Goal: Navigation & Orientation: Understand site structure

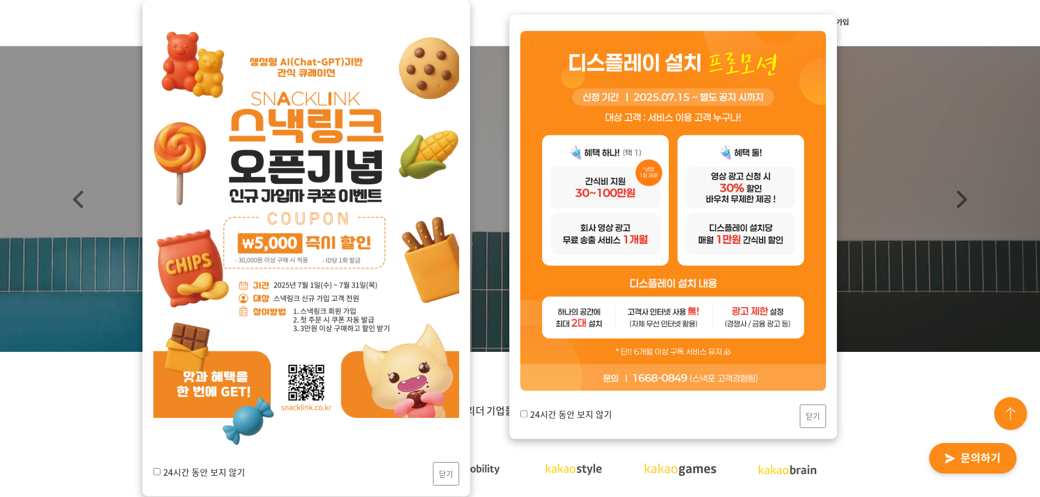
click at [254, 216] on img at bounding box center [306, 232] width 306 height 432
drag, startPoint x: 305, startPoint y: 344, endPoint x: 467, endPoint y: 471, distance: 205.0
click at [306, 346] on img at bounding box center [306, 232] width 306 height 432
click at [447, 479] on button "닫기" at bounding box center [446, 473] width 26 height 23
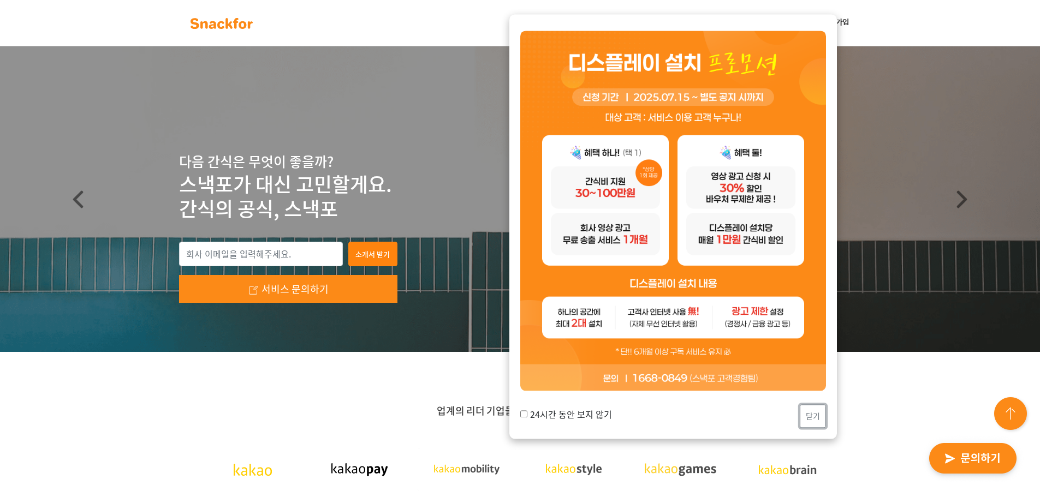
drag, startPoint x: 817, startPoint y: 415, endPoint x: 812, endPoint y: 409, distance: 7.3
click at [817, 415] on button "닫기" at bounding box center [813, 416] width 26 height 23
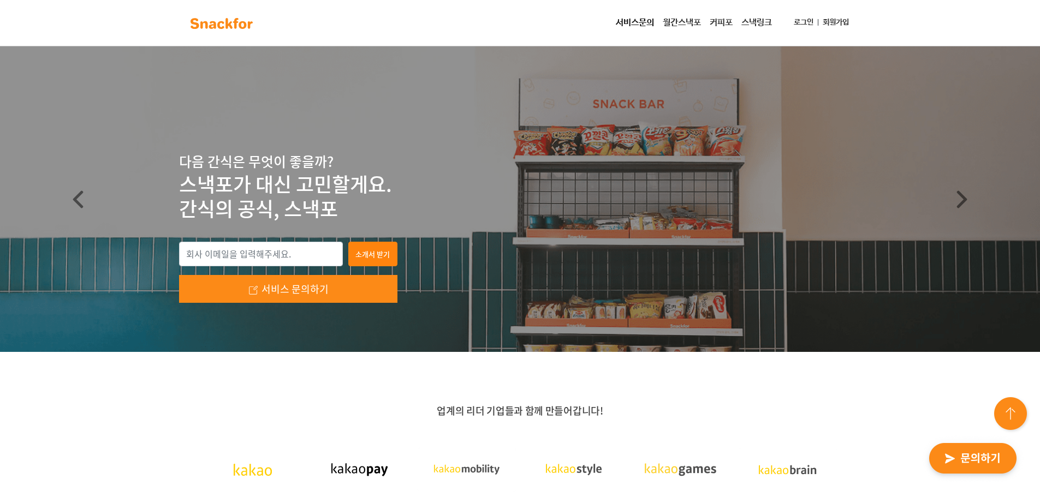
click at [759, 28] on link "스낵링크" at bounding box center [756, 23] width 39 height 22
click at [677, 25] on link "월간스낵포" at bounding box center [681, 23] width 47 height 22
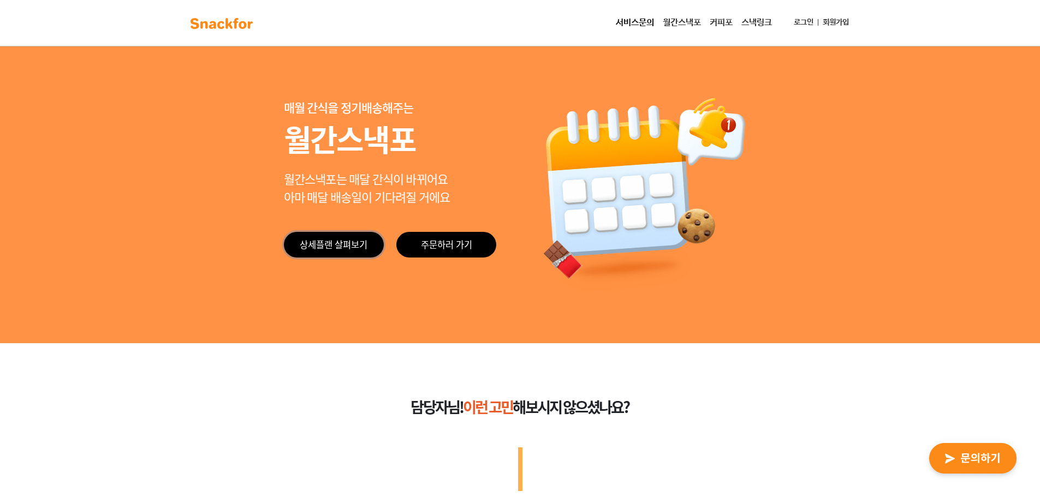
click at [337, 246] on link "상세플랜 살펴보기" at bounding box center [334, 245] width 100 height 26
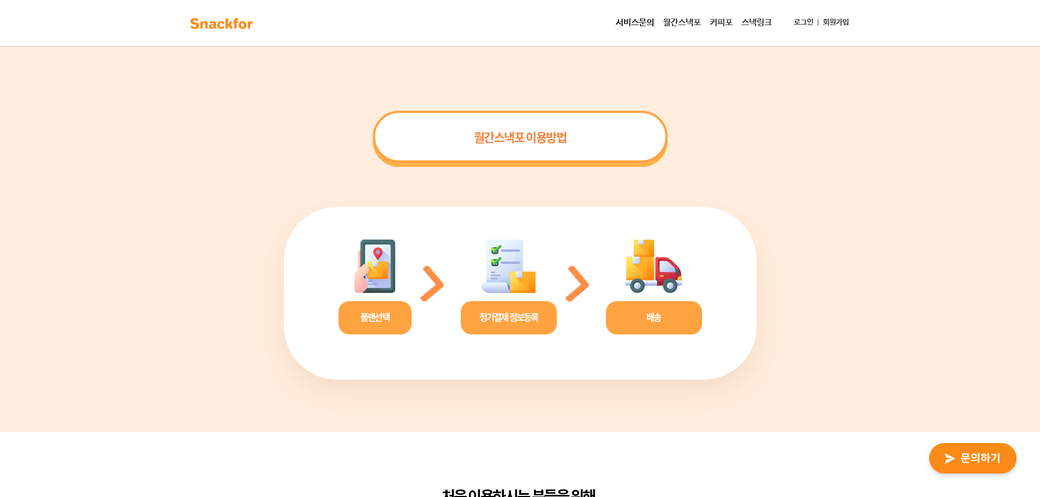
scroll to position [1978, 0]
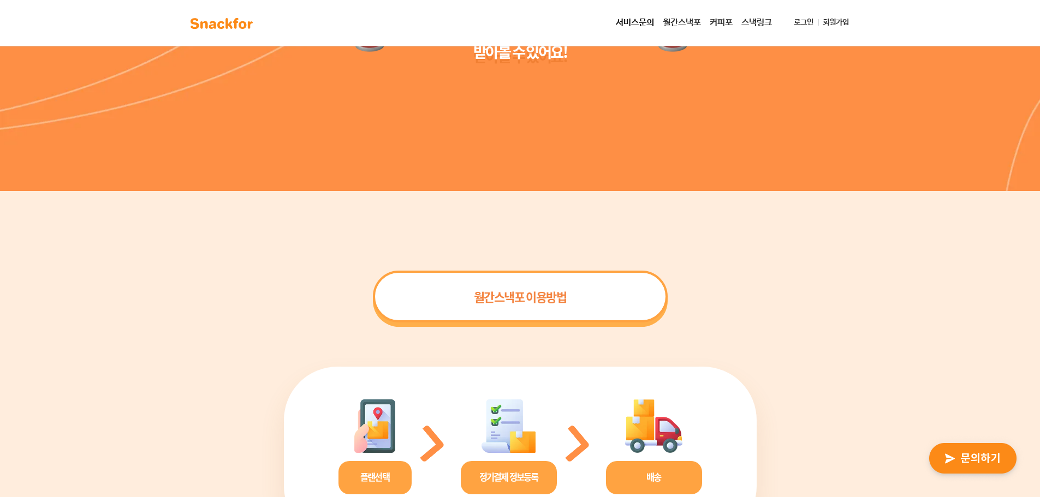
click at [722, 23] on link "커피포" at bounding box center [721, 23] width 32 height 22
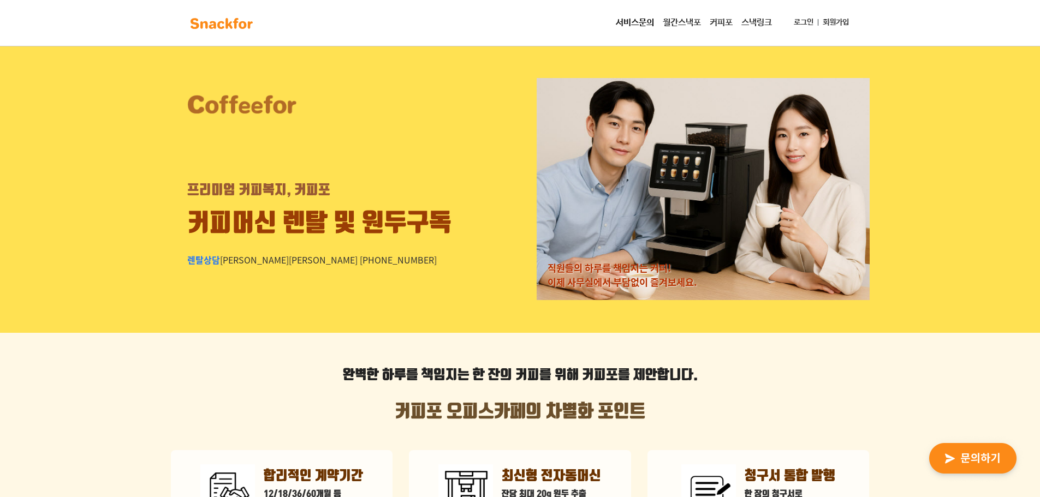
click at [630, 28] on link "서비스문의" at bounding box center [634, 23] width 47 height 22
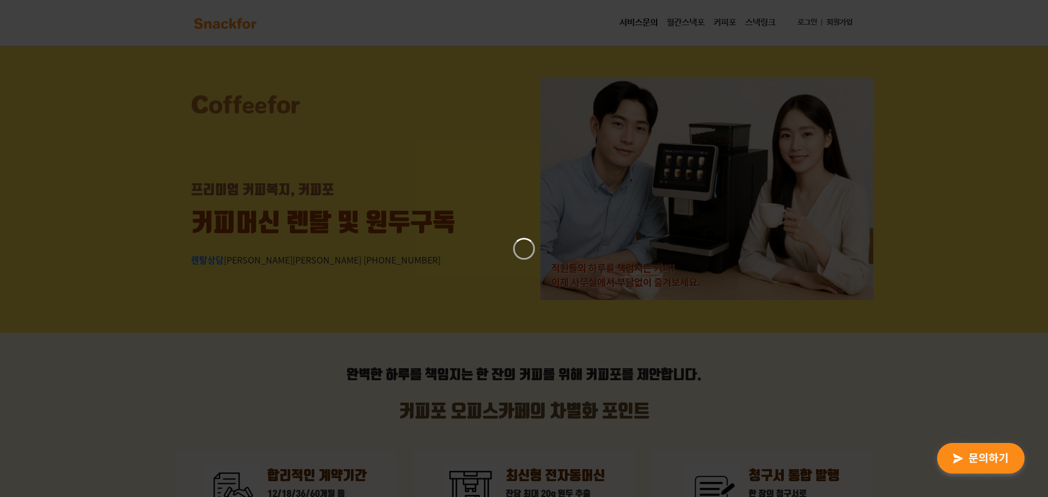
click at [750, 153] on div at bounding box center [524, 248] width 1048 height 497
drag, startPoint x: 662, startPoint y: 278, endPoint x: 700, endPoint y: 209, distance: 79.2
click at [664, 267] on div at bounding box center [524, 248] width 1048 height 497
drag, startPoint x: 743, startPoint y: 14, endPoint x: 731, endPoint y: 57, distance: 44.6
click at [742, 13] on icon "Close" at bounding box center [740, 11] width 9 height 9
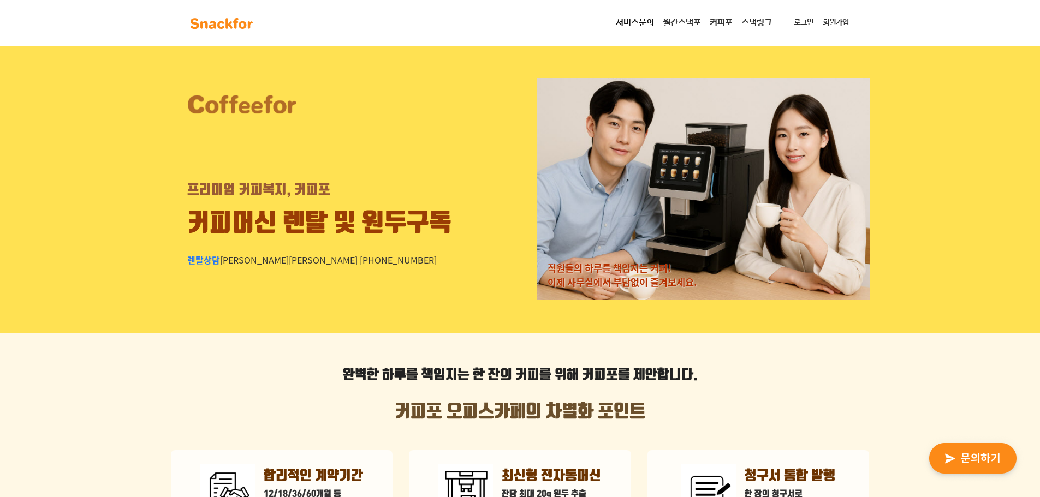
click at [741, 16] on link "스낵링크" at bounding box center [756, 23] width 39 height 22
